Goal: Transaction & Acquisition: Purchase product/service

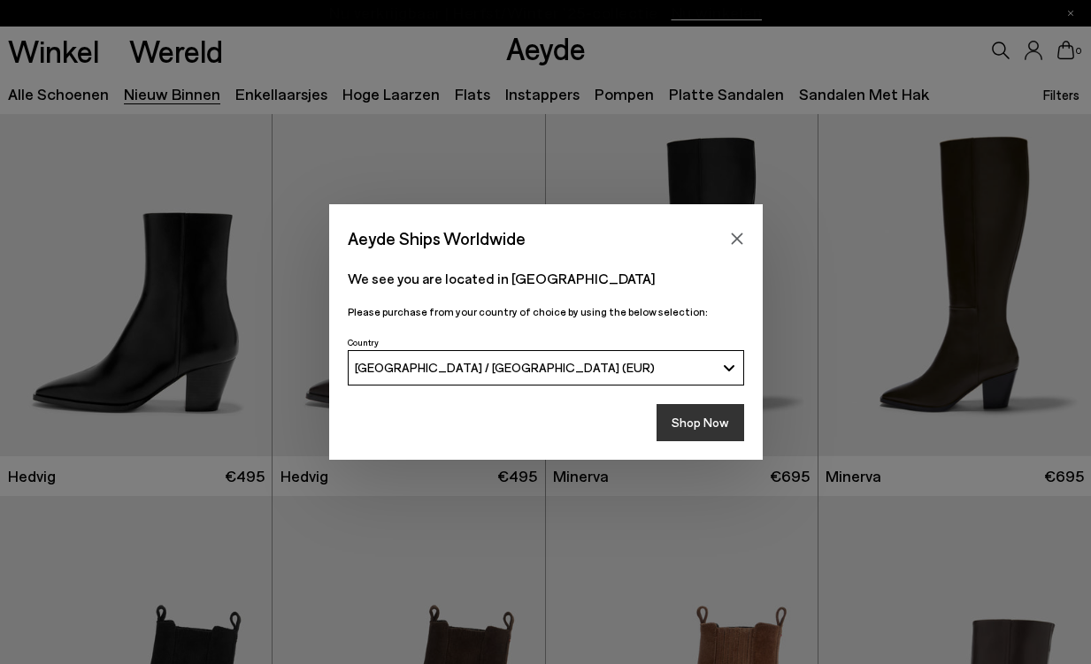
click at [711, 425] on button "Shop Now" at bounding box center [701, 422] width 88 height 37
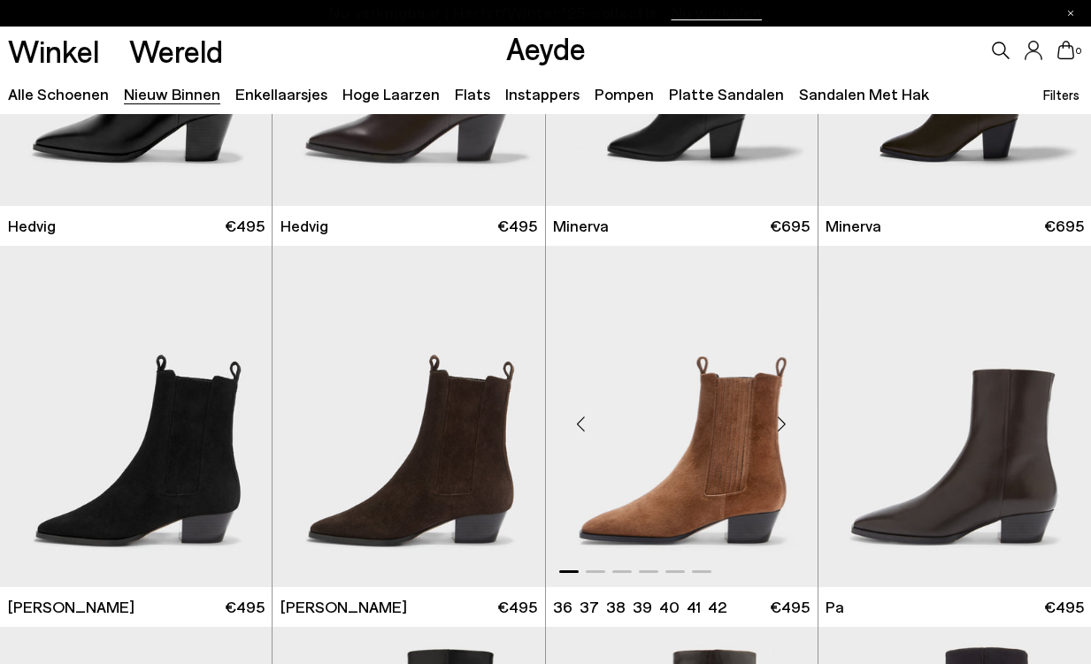
scroll to position [354, 0]
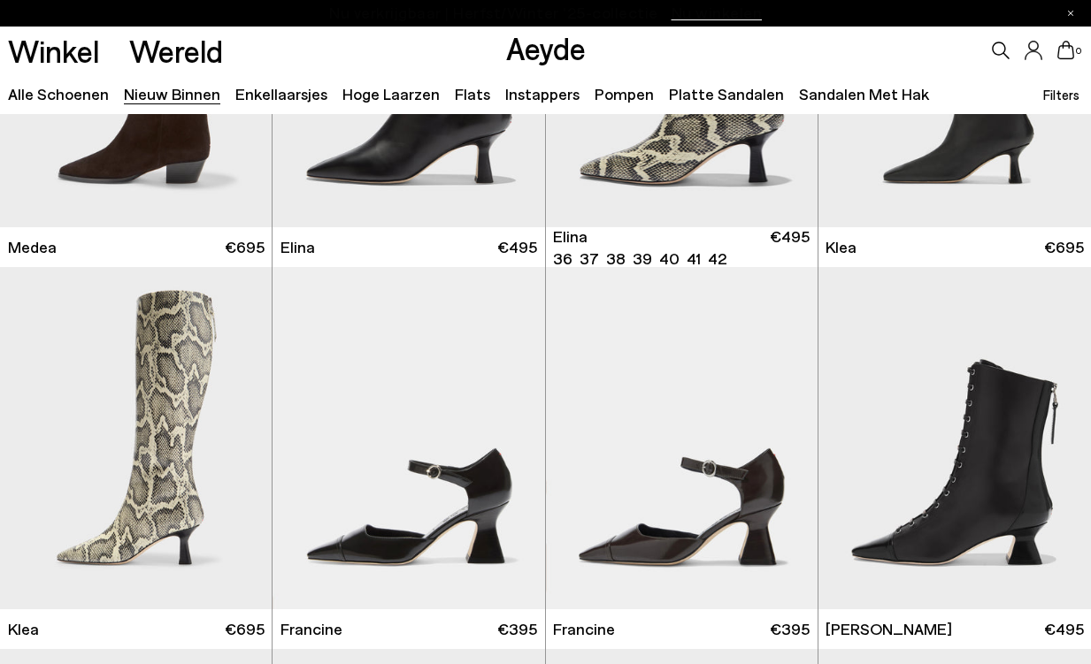
scroll to position [1416, 0]
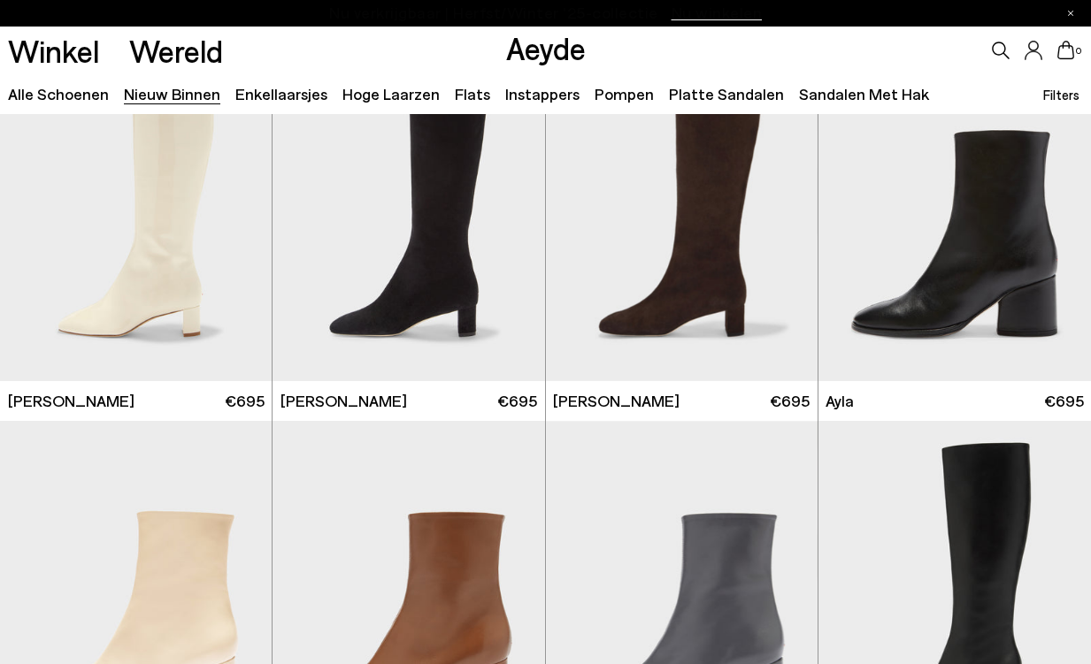
scroll to position [4247, 0]
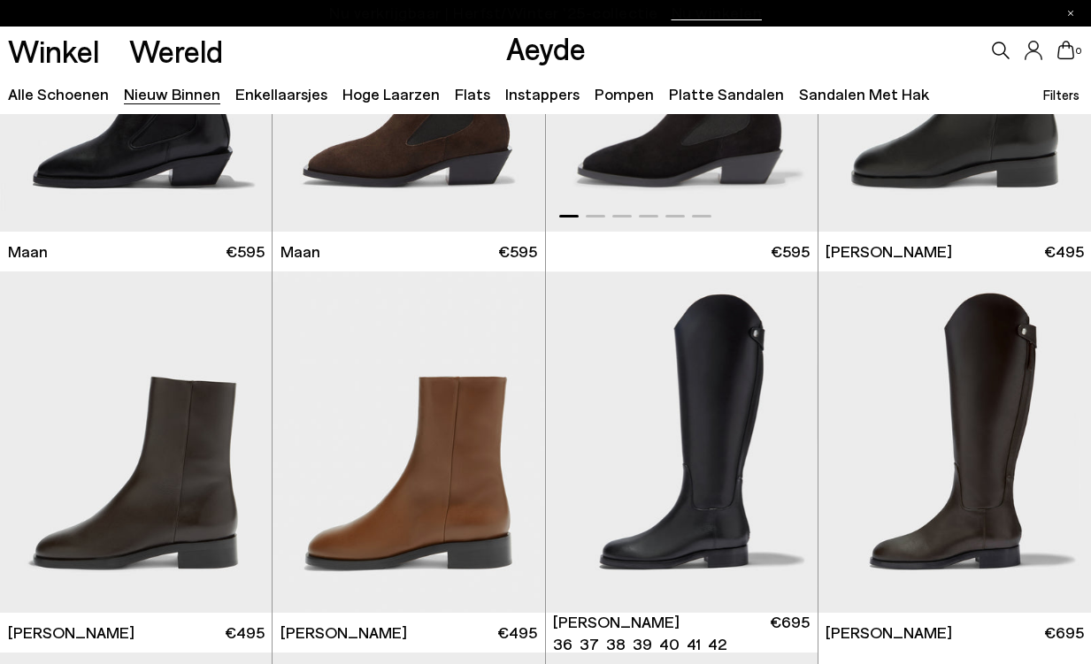
scroll to position [6548, 0]
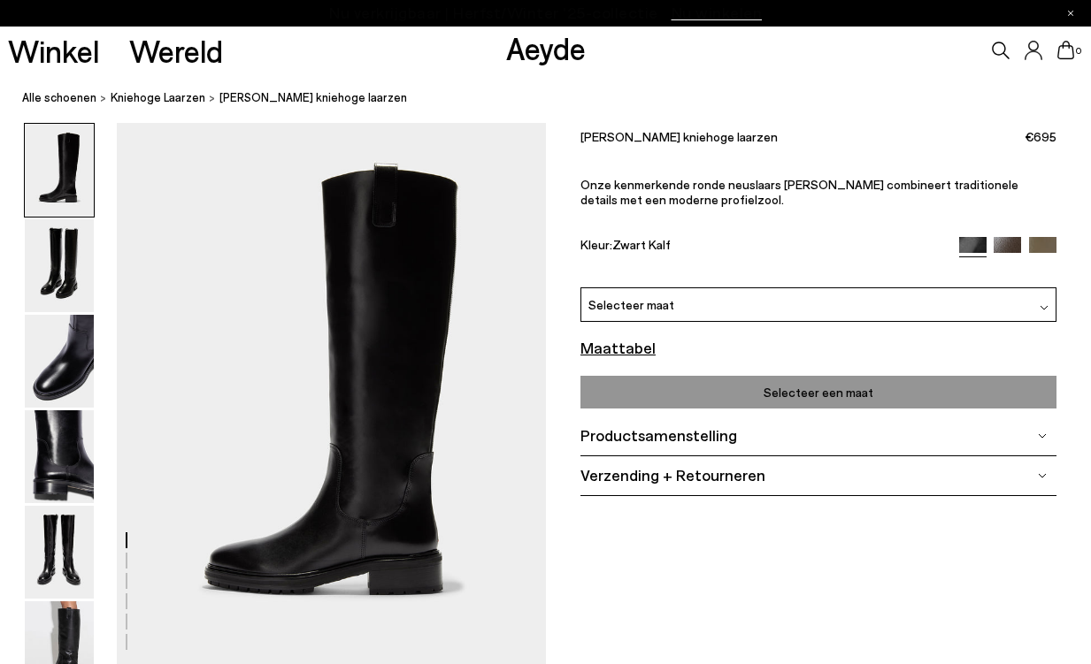
click at [795, 394] on font "Selecteer een maat" at bounding box center [819, 392] width 110 height 15
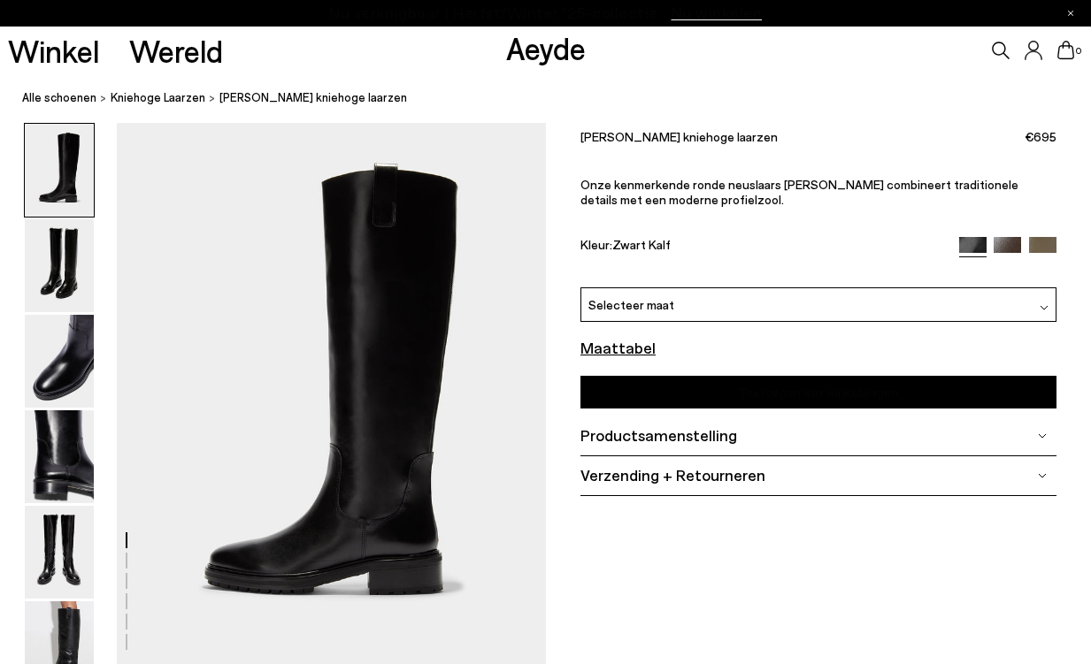
click at [1046, 304] on img at bounding box center [1044, 307] width 9 height 9
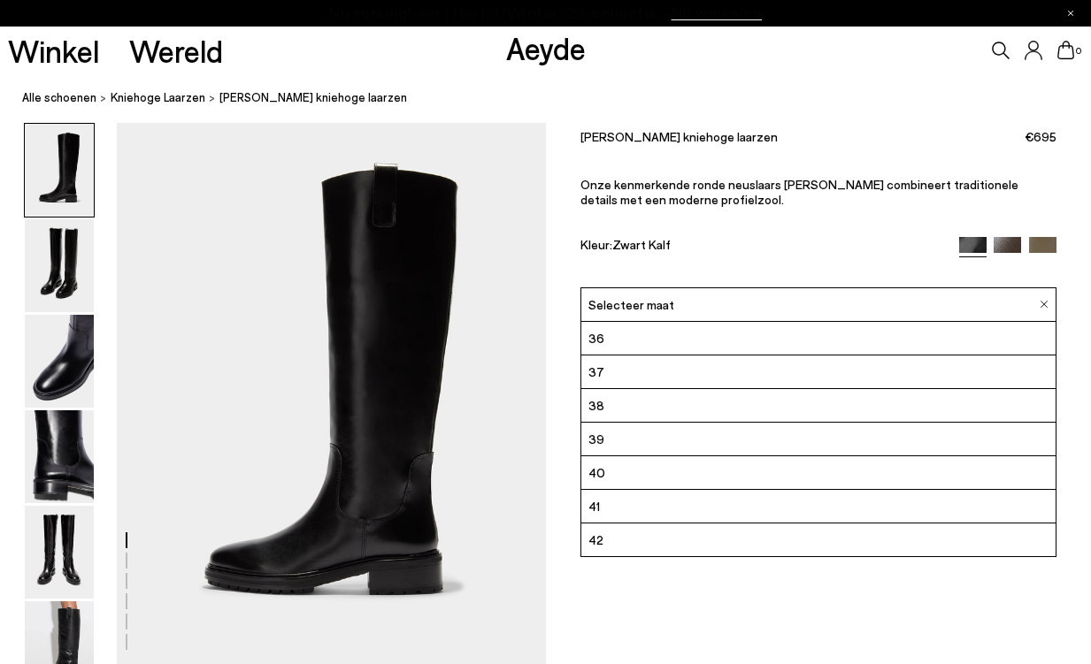
click at [701, 511] on li "41" at bounding box center [818, 507] width 474 height 34
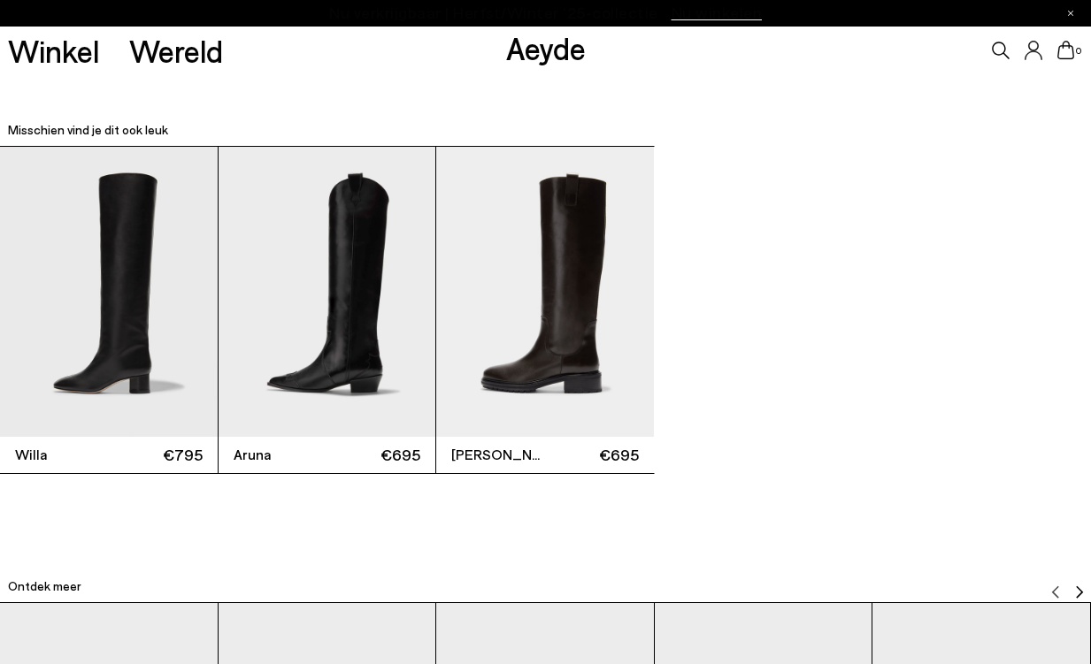
scroll to position [3539, 0]
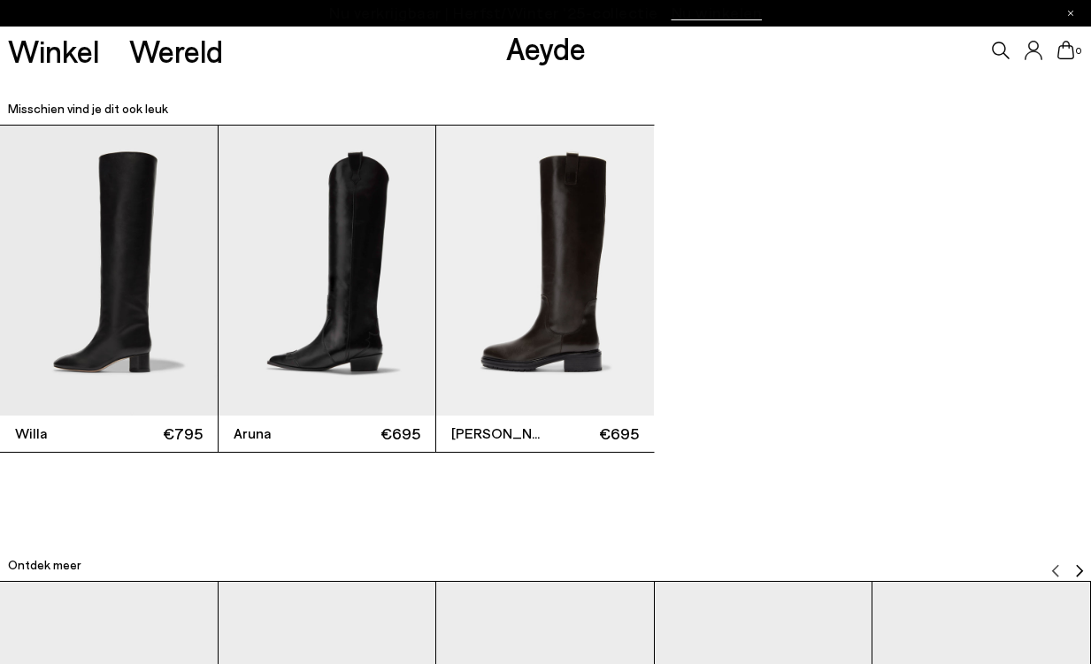
click at [564, 344] on img "3 / 3" at bounding box center [545, 270] width 218 height 289
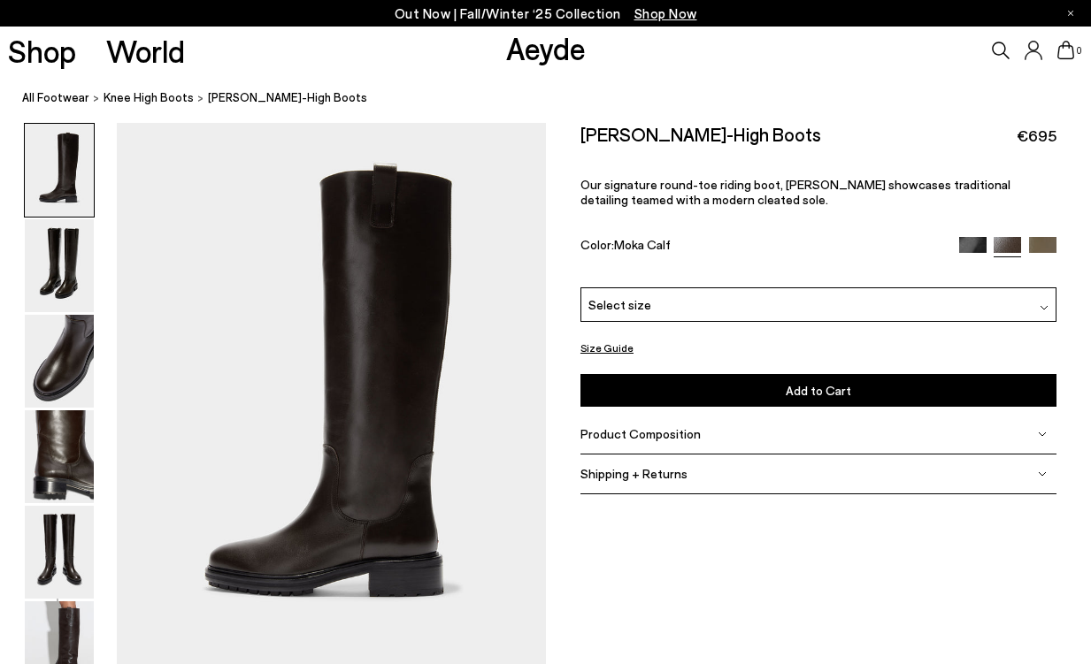
click at [1048, 239] on img at bounding box center [1042, 250] width 27 height 27
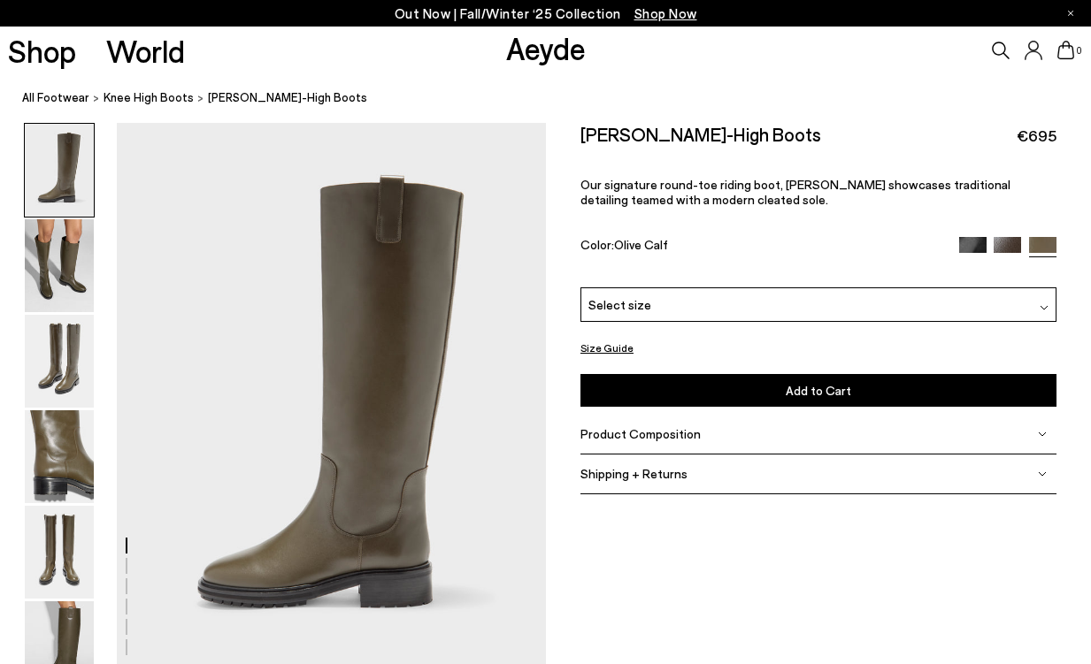
click at [969, 247] on img at bounding box center [972, 250] width 27 height 27
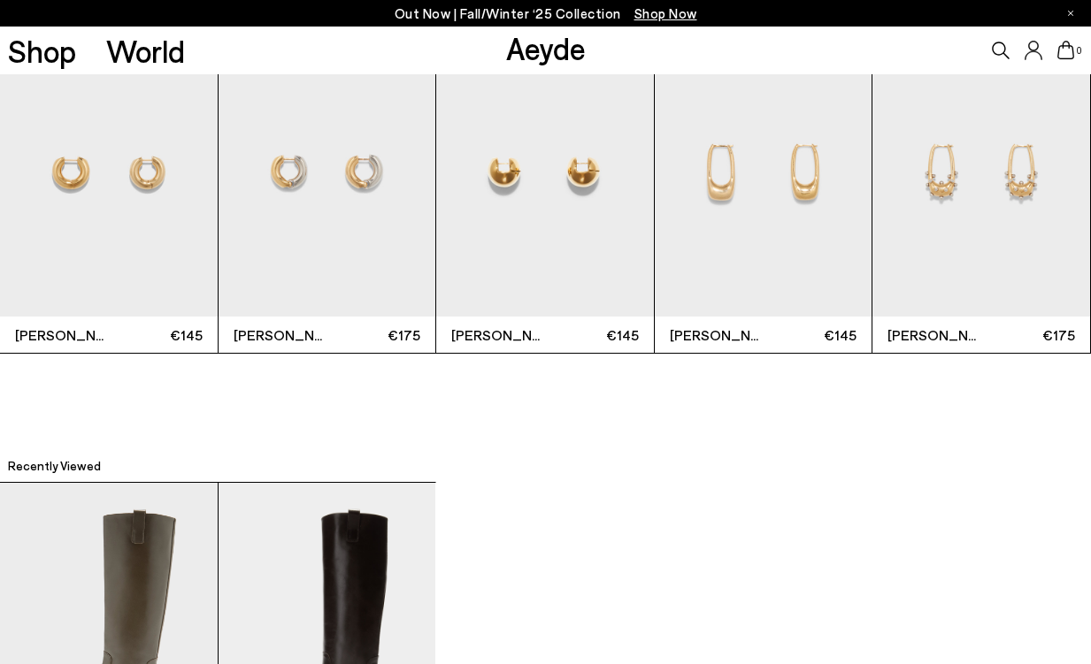
scroll to position [4247, 0]
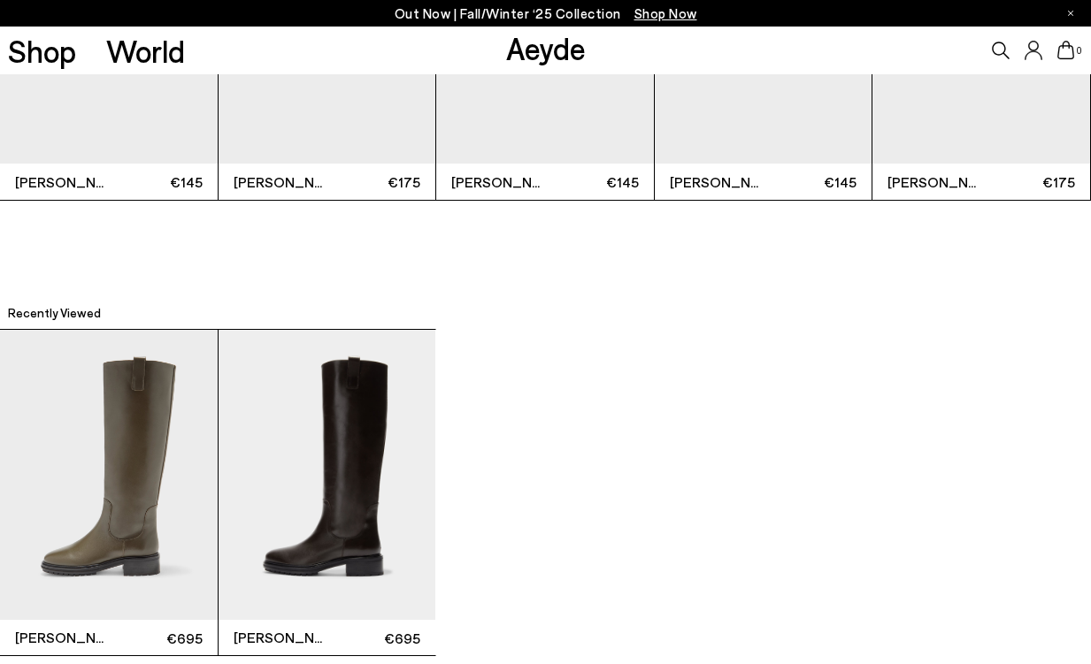
click at [362, 491] on img "2 / 2" at bounding box center [328, 474] width 218 height 289
